Goal: Check status

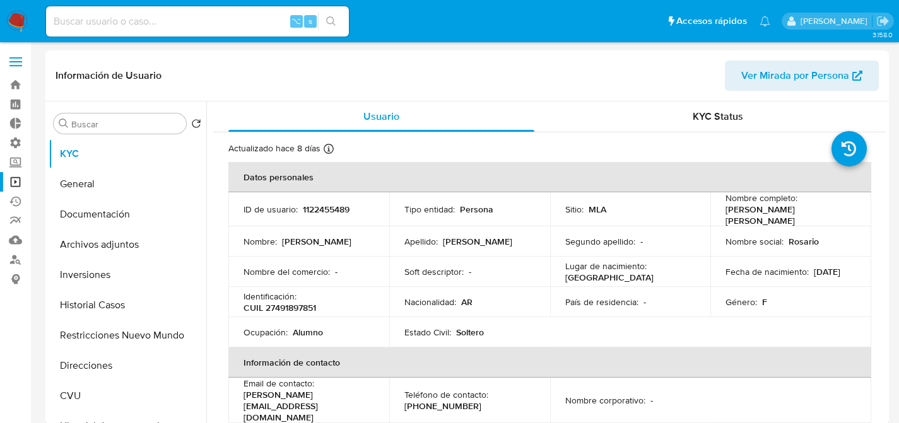
select select "10"
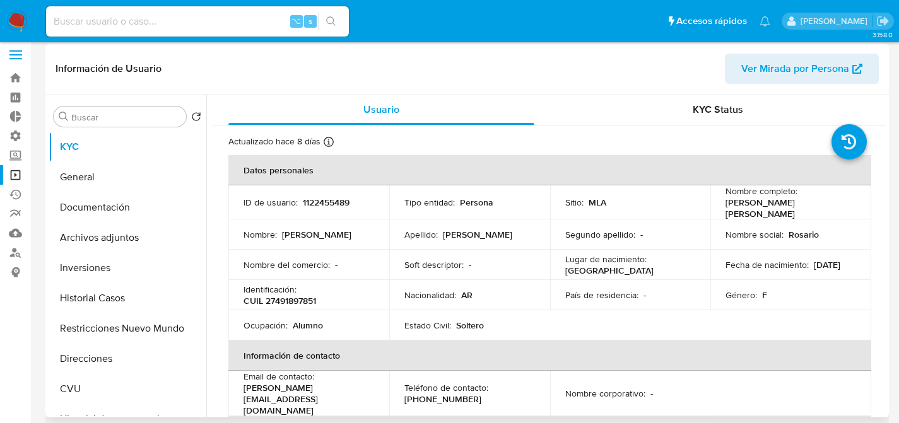
scroll to position [16, 0]
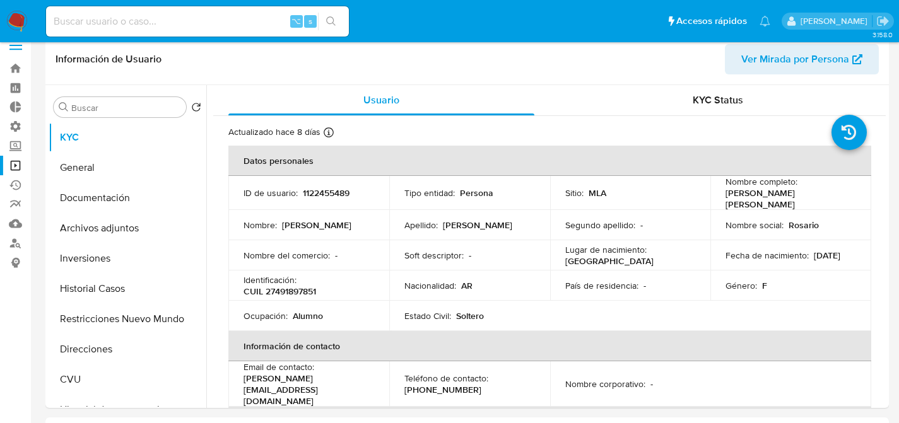
click at [27, 13] on img at bounding box center [16, 21] width 21 height 21
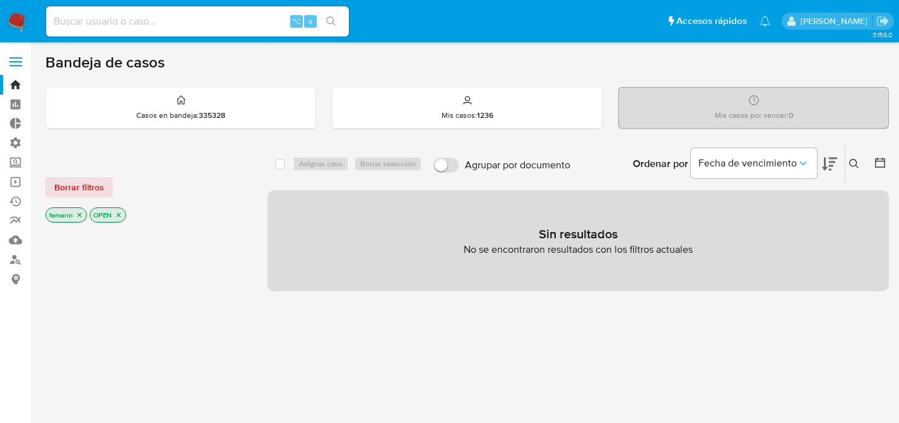
click at [168, 23] on input at bounding box center [197, 21] width 303 height 16
paste input "vLqL41No6FMfkonwKlaaWUiG"
type input "vLqL41No6FMfkonwKlaaWUiG"
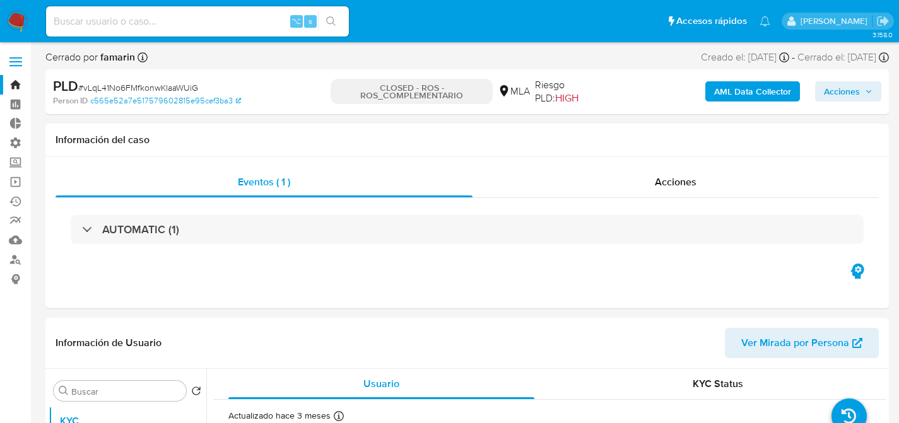
select select "10"
